Goal: Task Accomplishment & Management: Complete application form

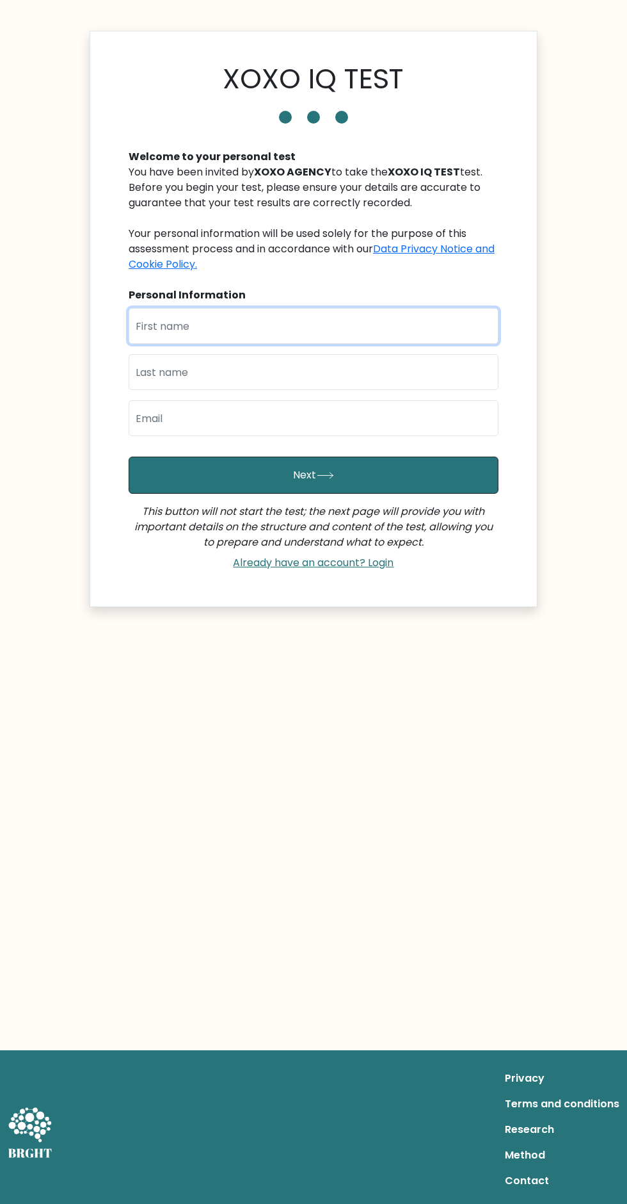
click at [326, 321] on input "text" at bounding box center [314, 326] width 370 height 36
type input "[PERSON_NAME]"
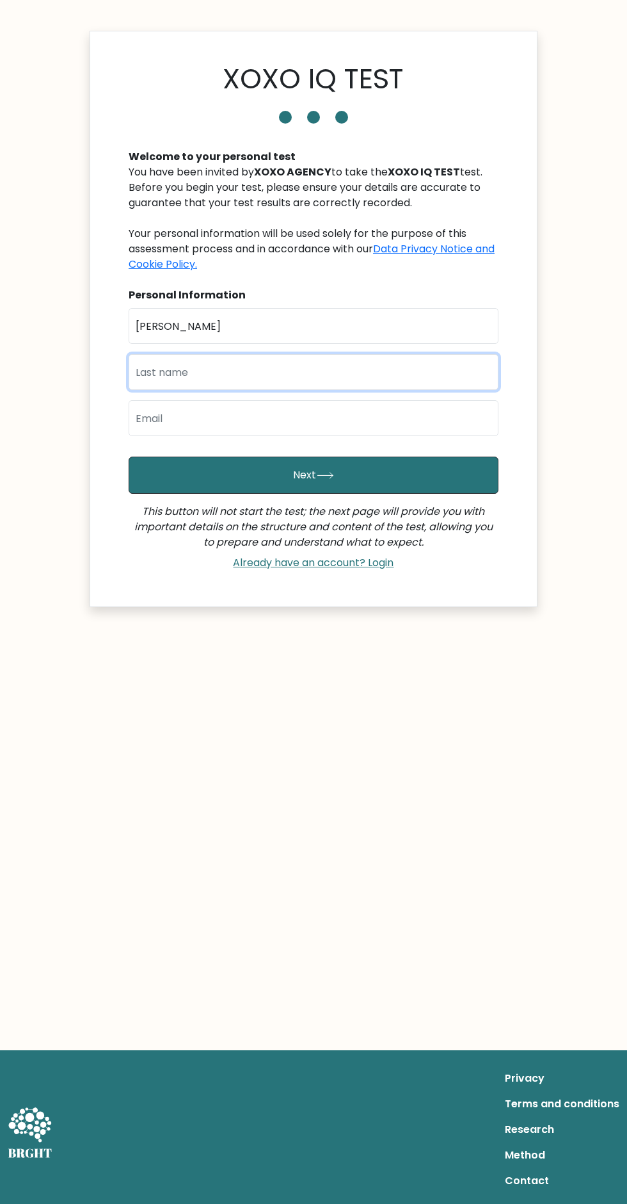
click at [176, 375] on input "text" at bounding box center [314, 372] width 370 height 36
click at [195, 419] on input "email" at bounding box center [314, 418] width 370 height 36
click at [170, 372] on input "text" at bounding box center [314, 372] width 370 height 36
type input "Ecoben"
click at [169, 432] on input "email" at bounding box center [314, 418] width 370 height 36
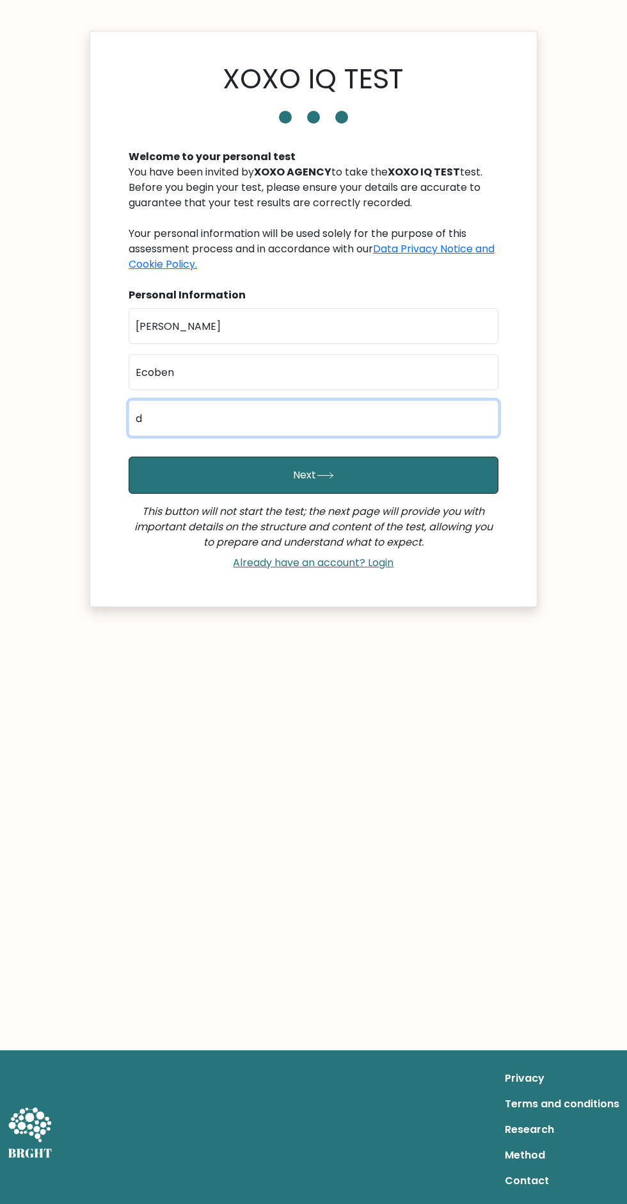
type input "[EMAIL_ADDRESS][DOMAIN_NAME]"
click at [195, 473] on button "Next" at bounding box center [314, 475] width 370 height 37
